Goal: Contribute content

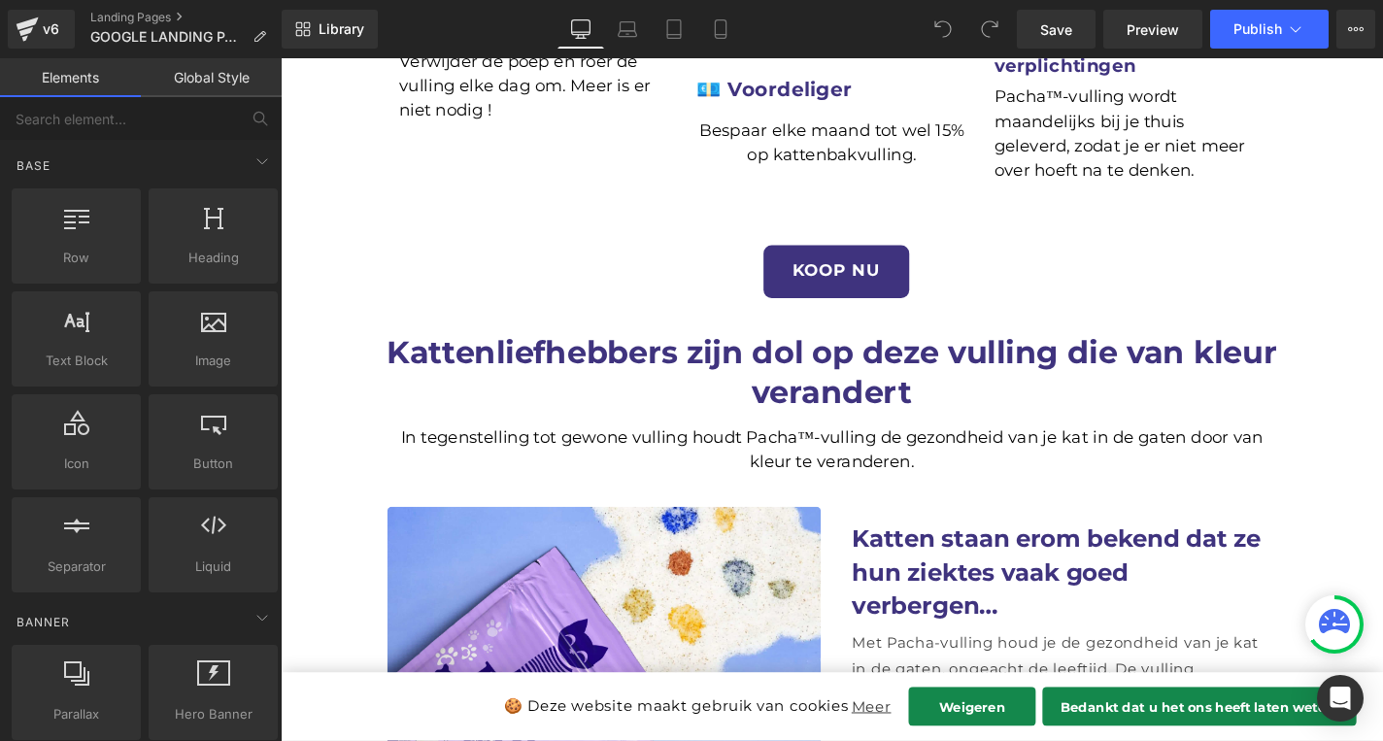
scroll to position [1359, 0]
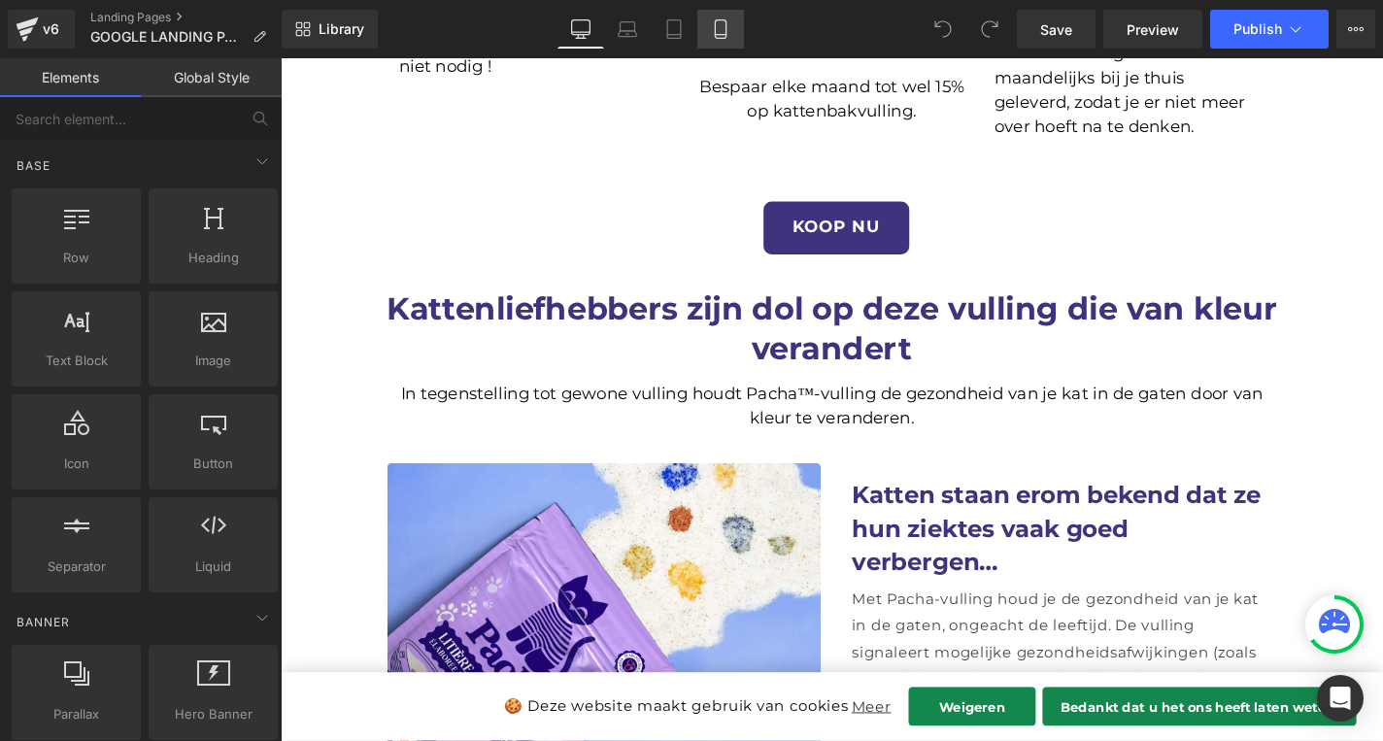
click at [722, 25] on icon at bounding box center [720, 28] width 19 height 19
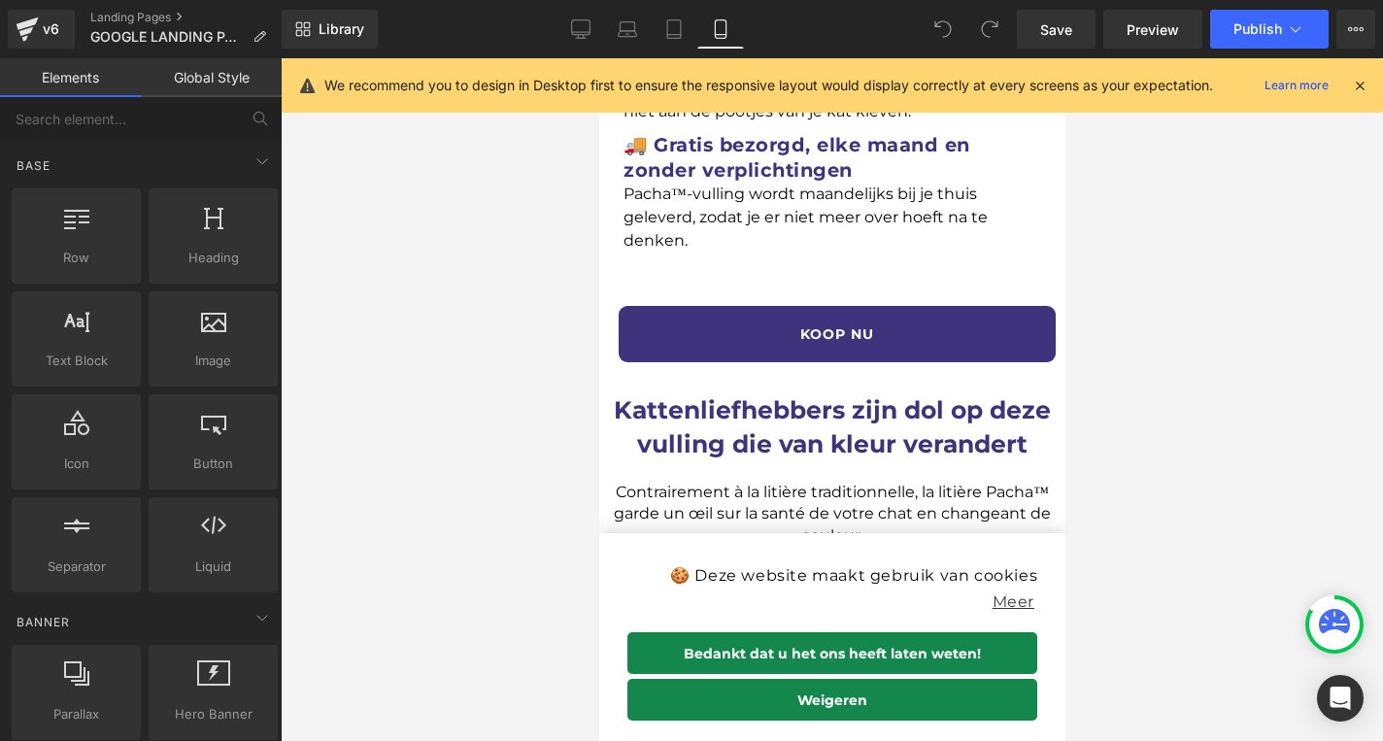
scroll to position [1998, 0]
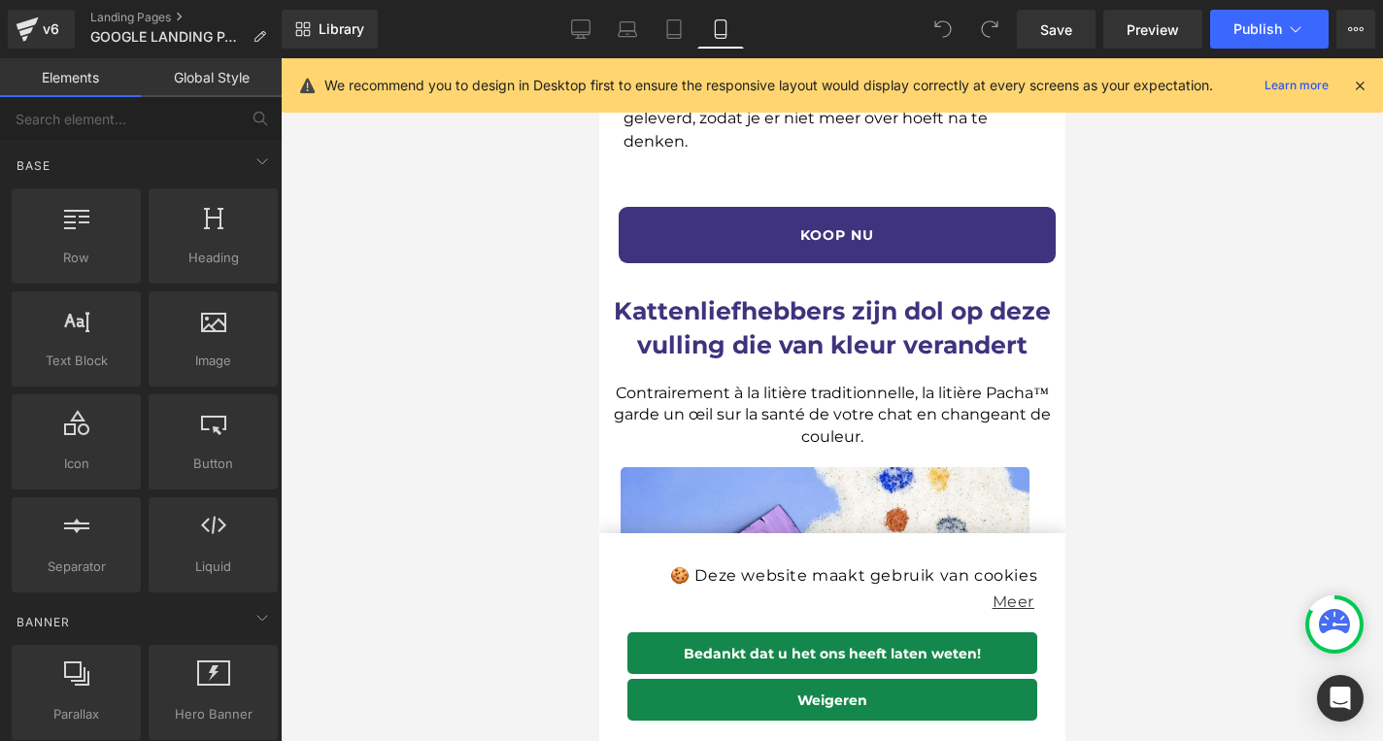
click at [837, 367] on div "Contrairement à la litière traditionnelle, la litière Pacha™ garde un œil sur l…" at bounding box center [831, 407] width 447 height 81
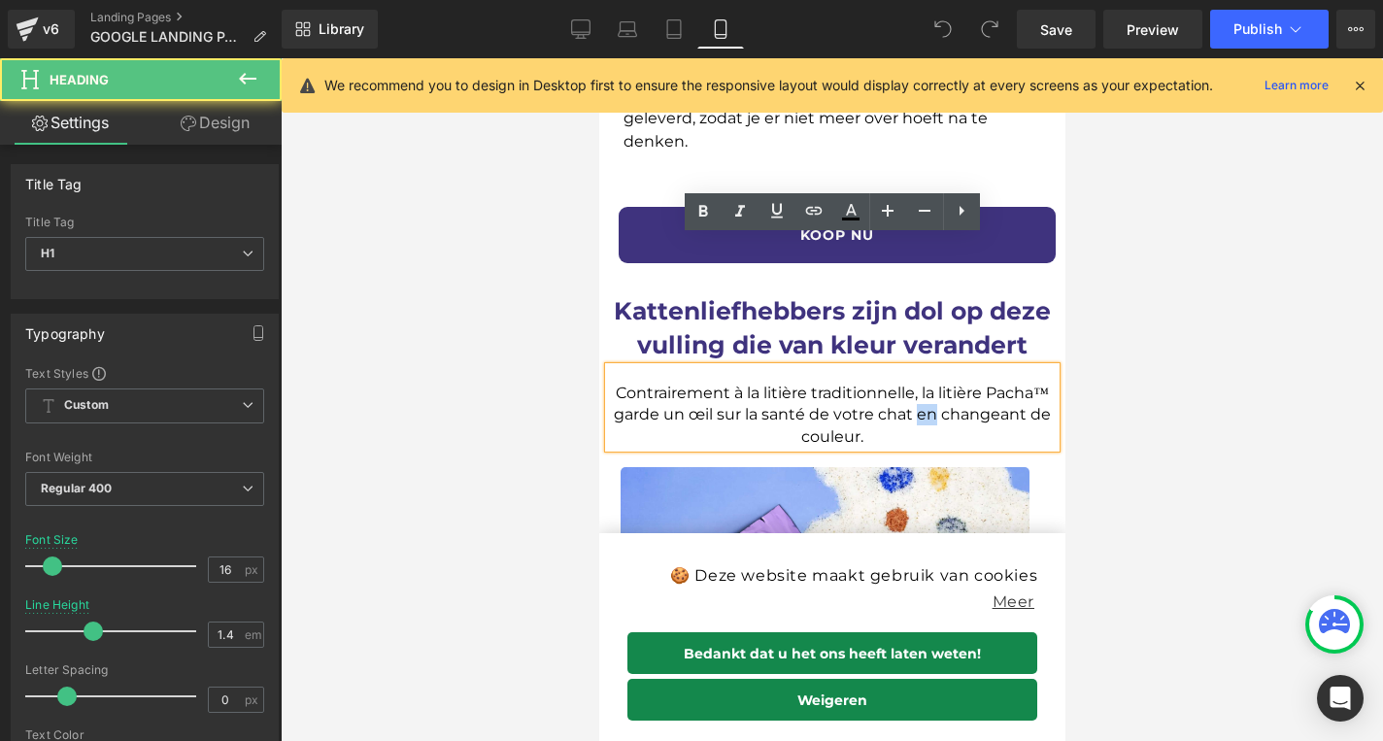
click at [837, 383] on h1 "Contrairement à la litière traditionnelle, la litière Pacha™ garde un œil sur l…" at bounding box center [831, 415] width 447 height 65
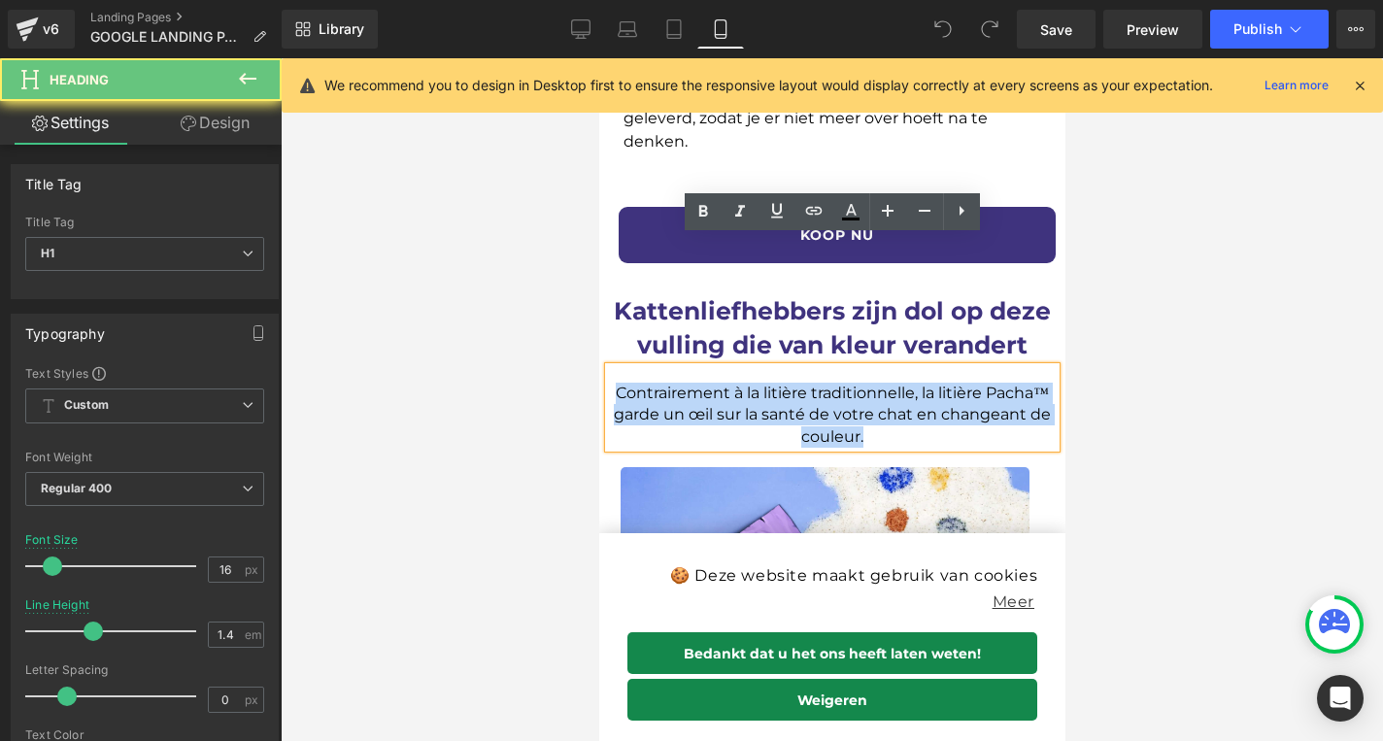
click at [837, 383] on h1 "Contrairement à la litière traditionnelle, la litière Pacha™ garde un œil sur l…" at bounding box center [831, 415] width 447 height 65
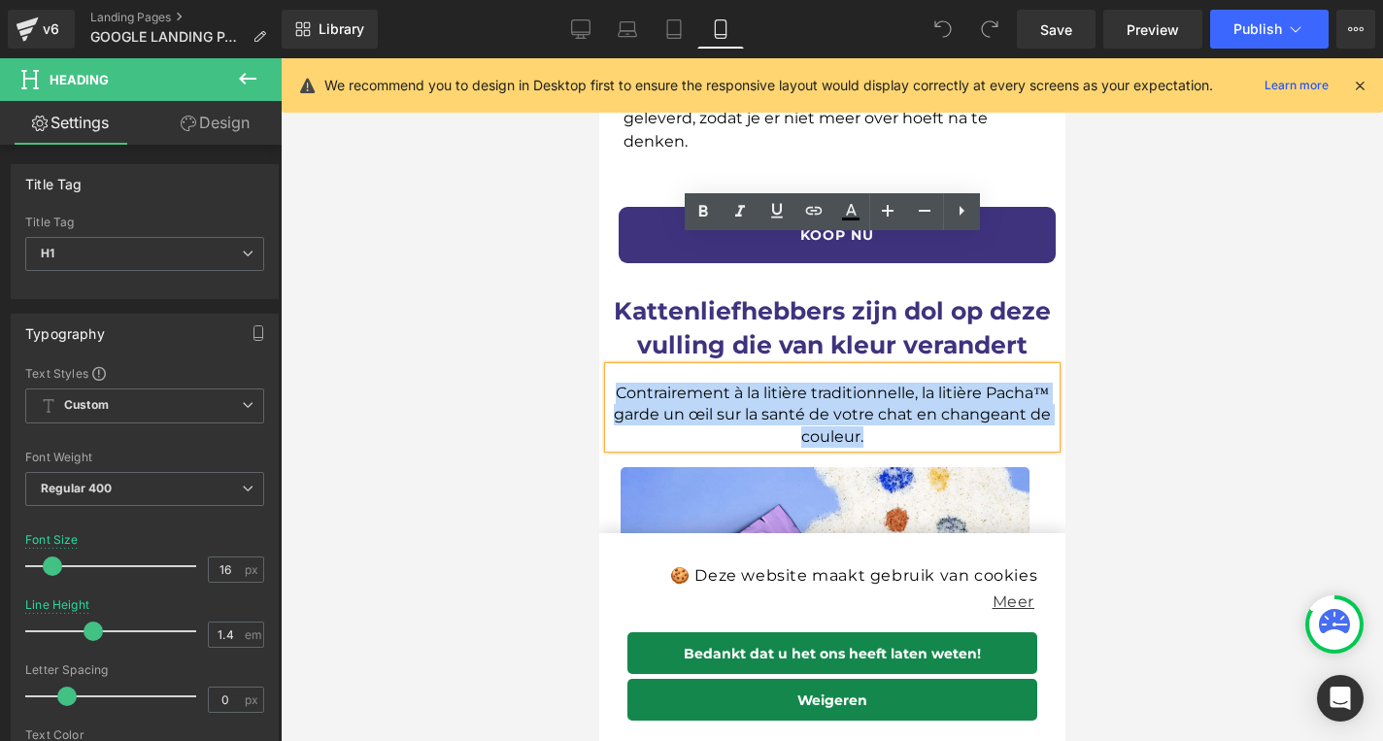
copy h1 "Contrairement à la litière traditionnelle, la litière Pacha™ garde un œil sur l…"
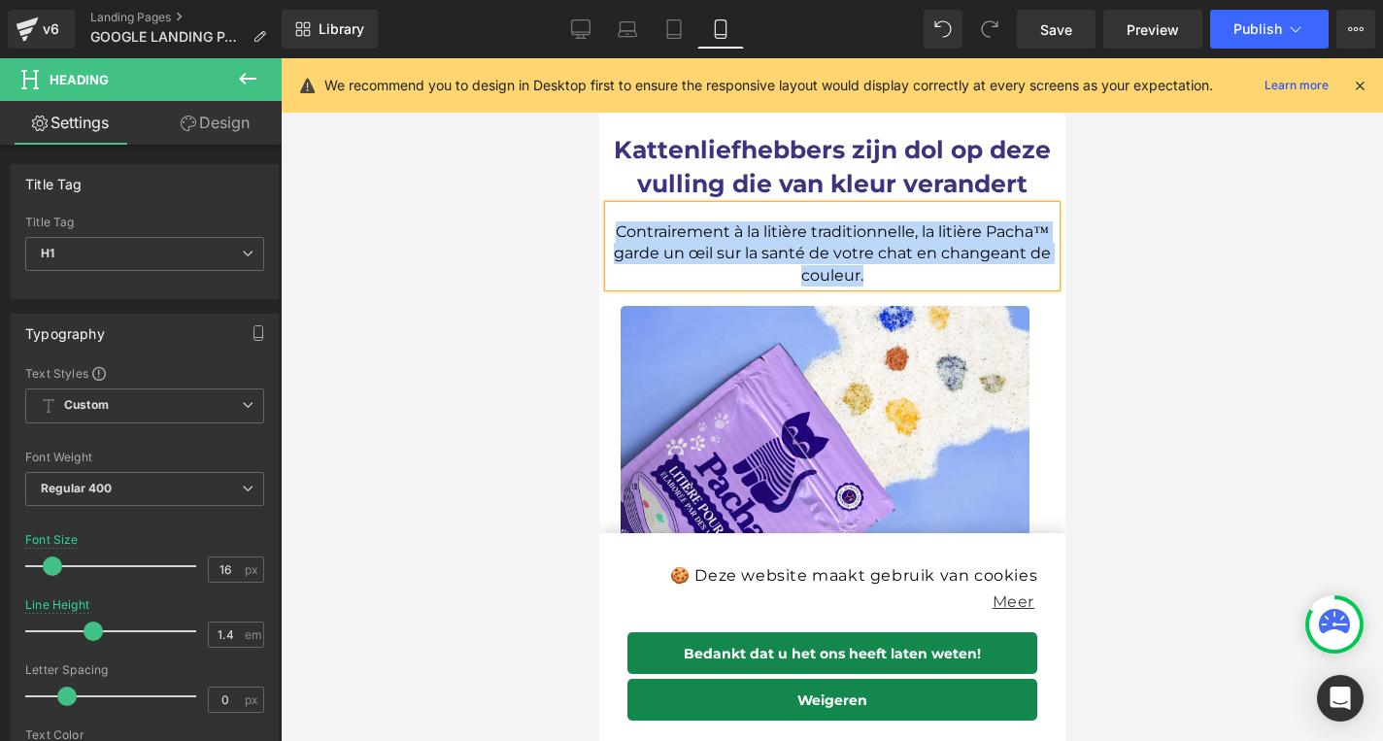
scroll to position [1860, 0]
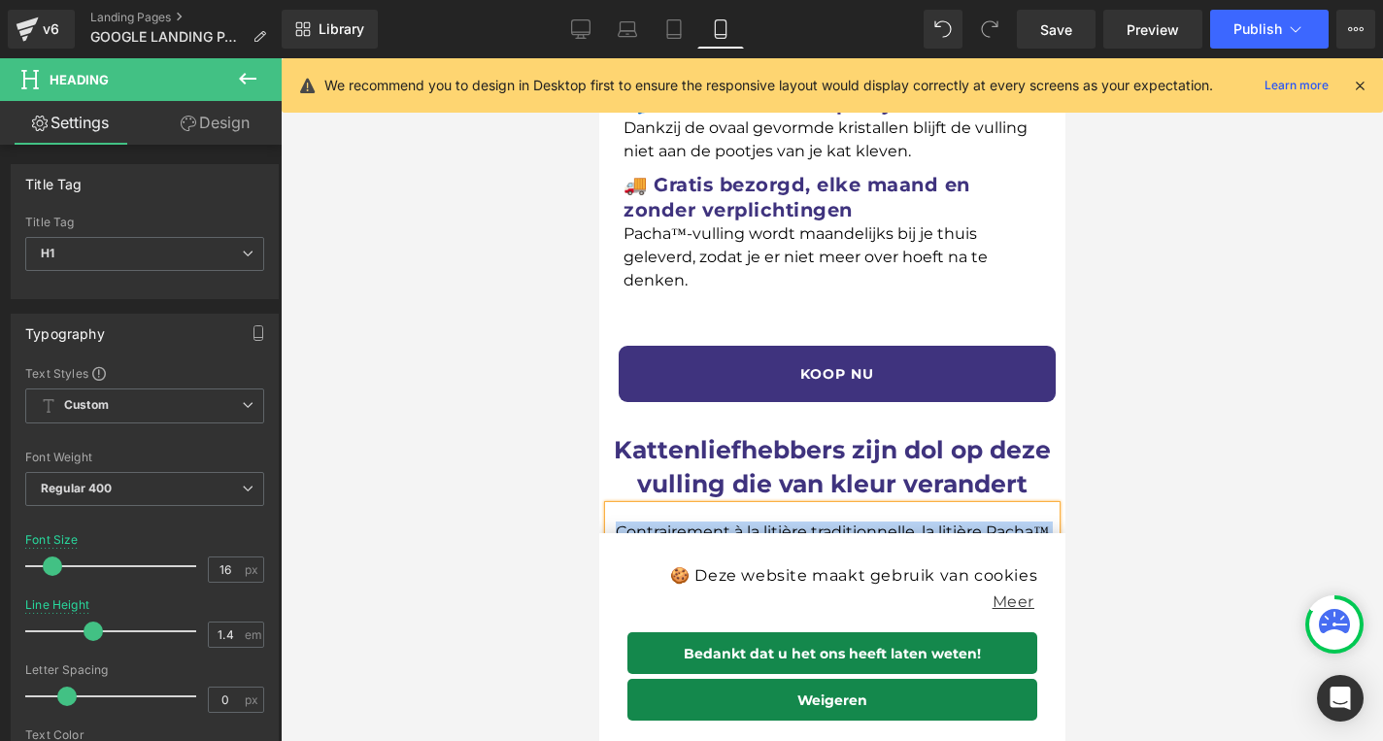
paste div
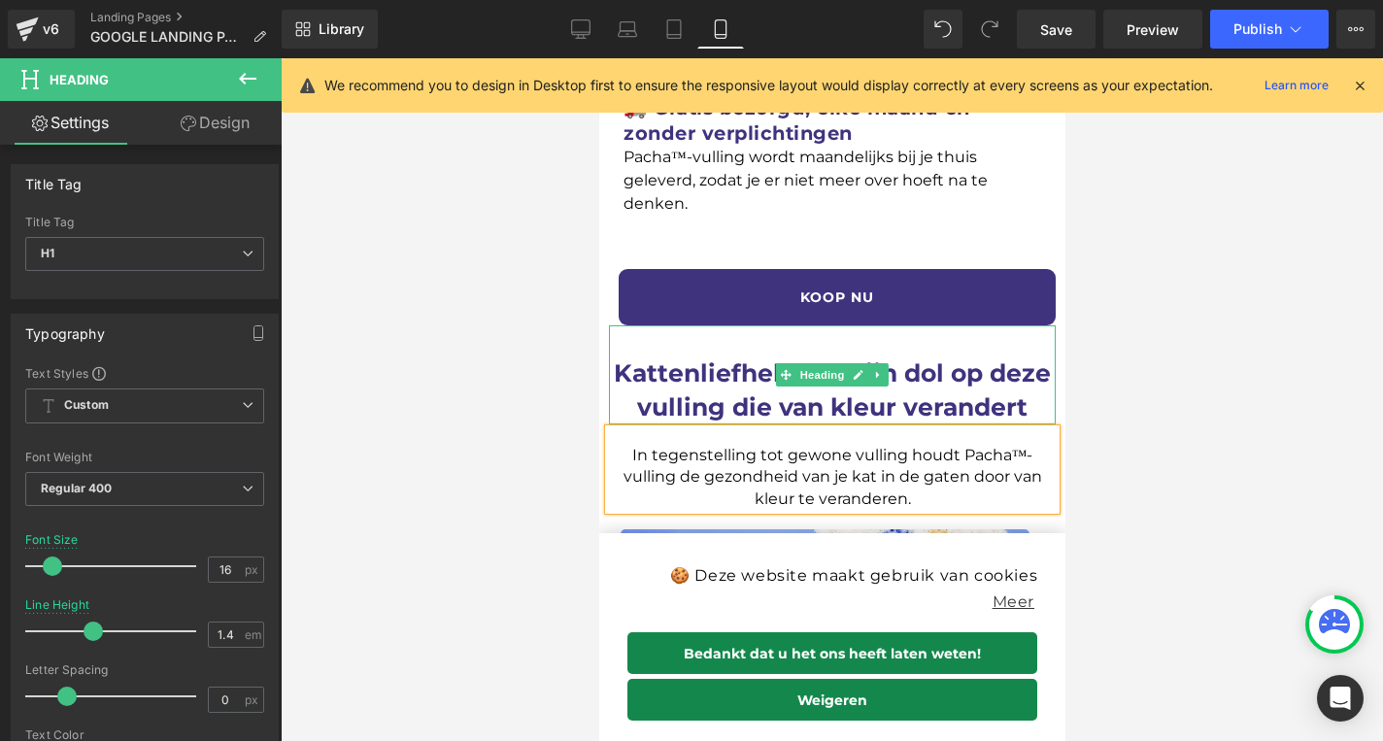
scroll to position [2014, 0]
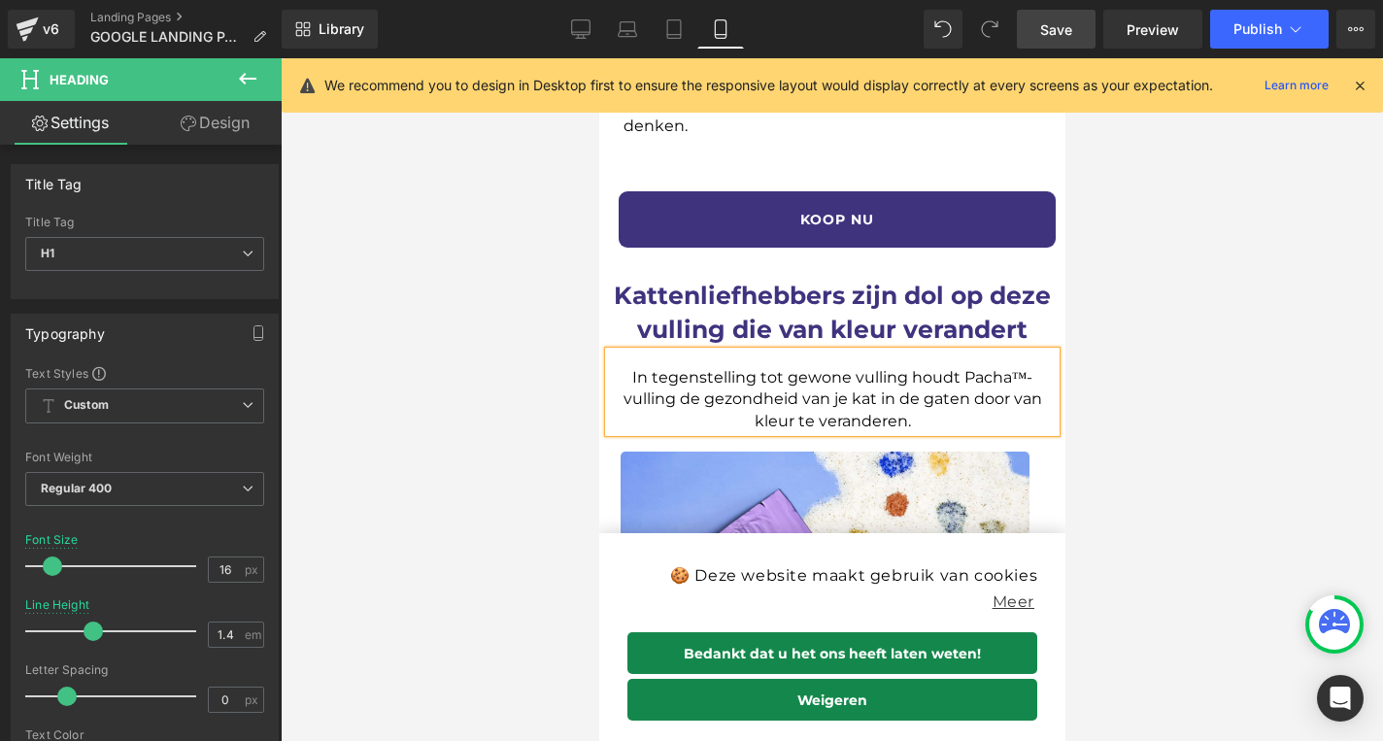
click at [1049, 34] on span "Save" at bounding box center [1056, 29] width 32 height 20
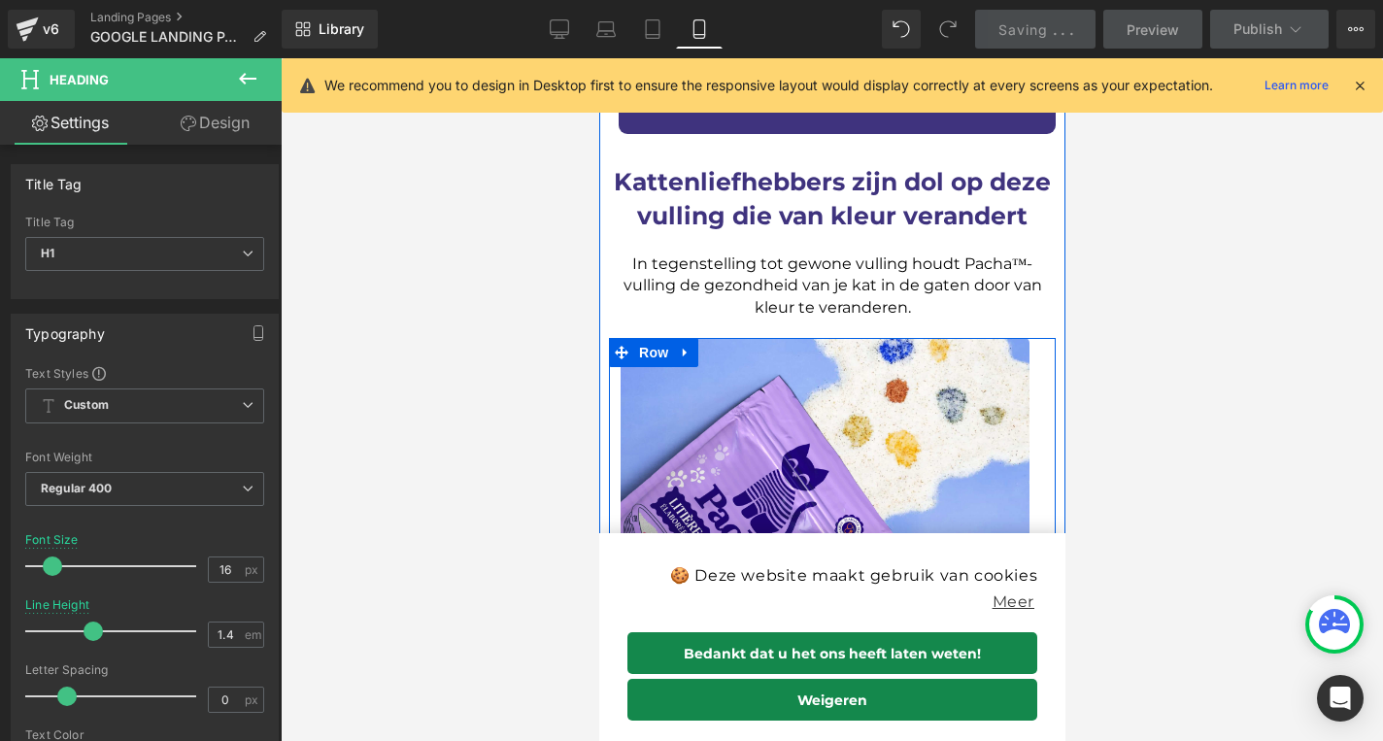
scroll to position [2219, 0]
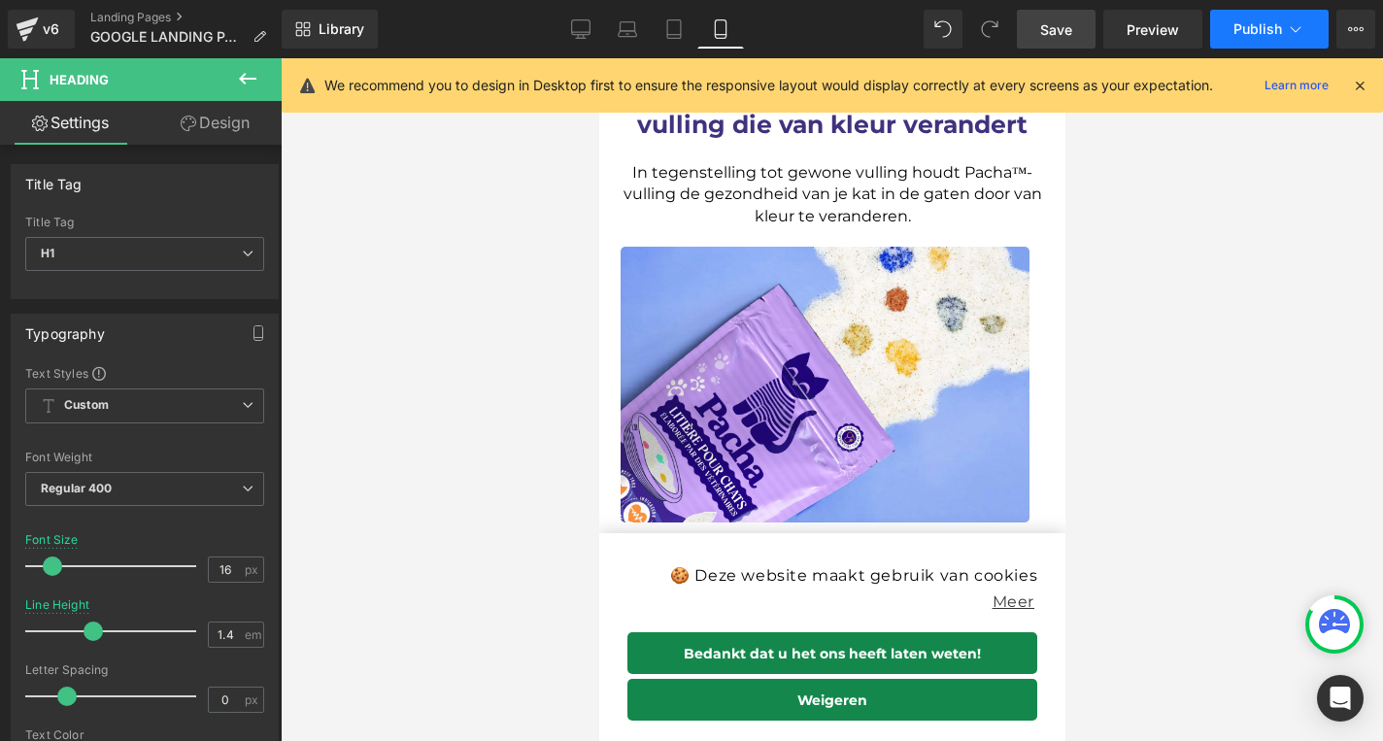
click at [1268, 46] on button "Publish" at bounding box center [1269, 29] width 118 height 39
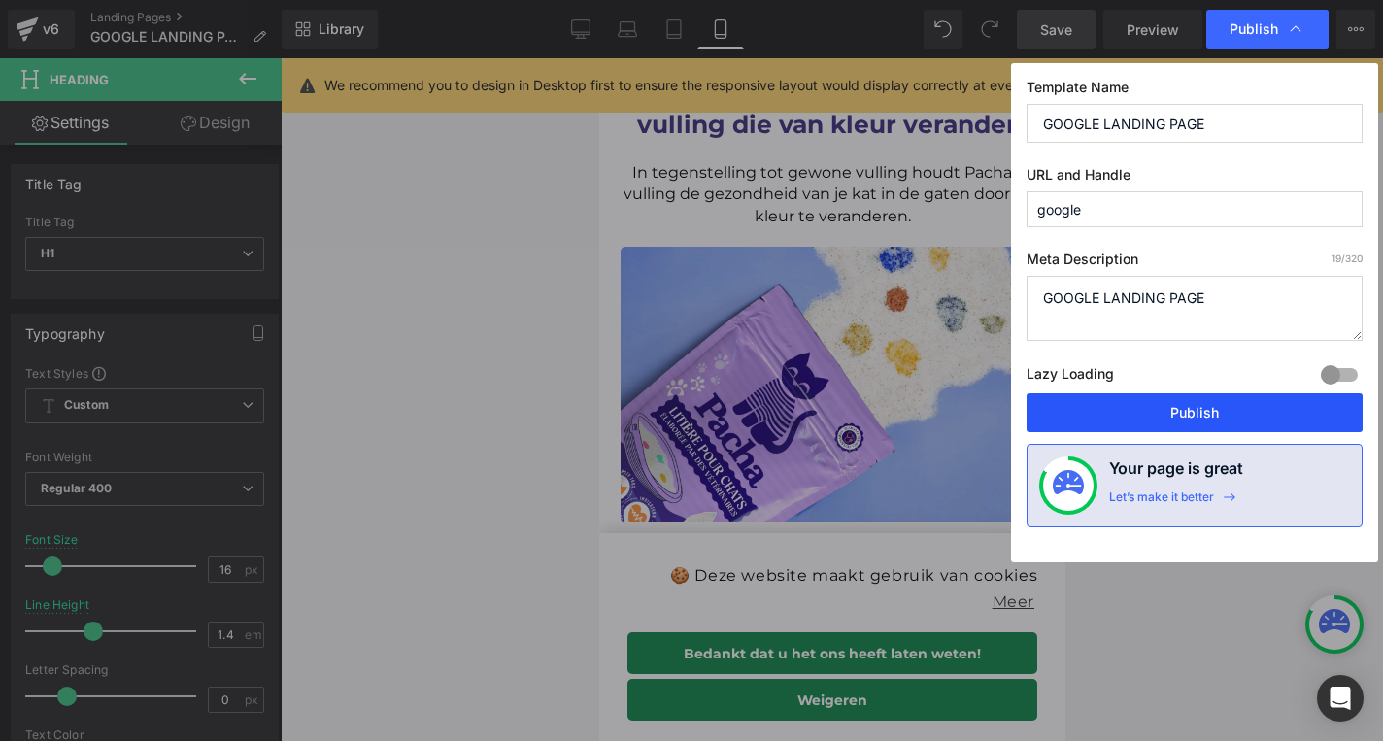
click at [1163, 429] on button "Publish" at bounding box center [1194, 412] width 336 height 39
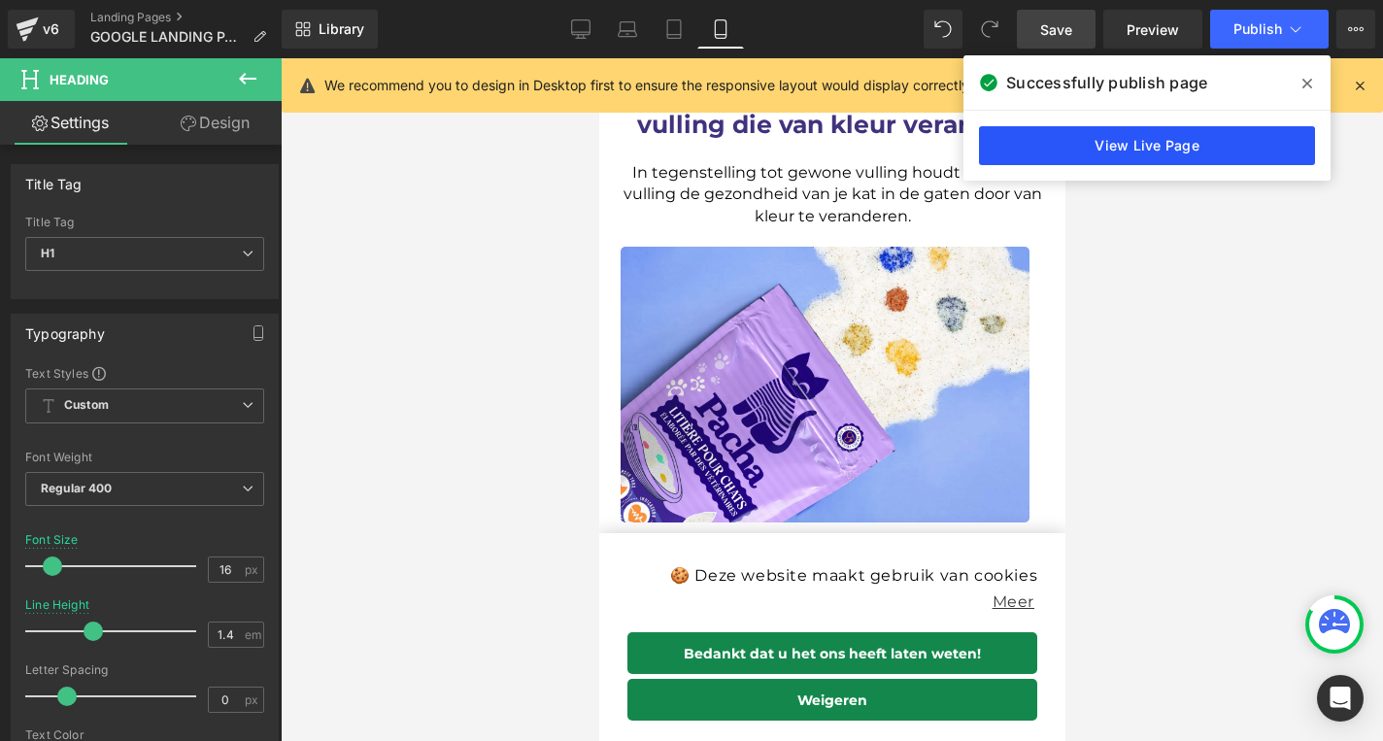
click at [1190, 131] on link "View Live Page" at bounding box center [1147, 145] width 336 height 39
